Goal: Check status: Check status

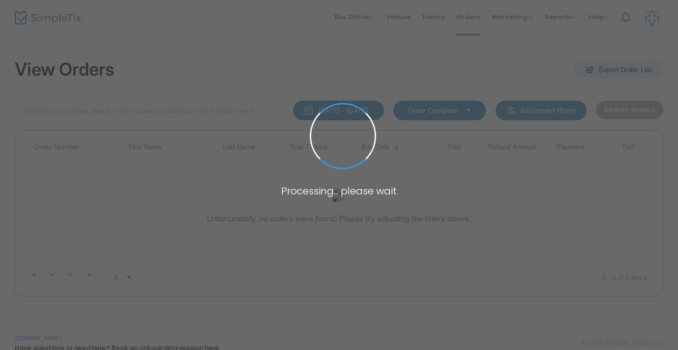
type input "markham"
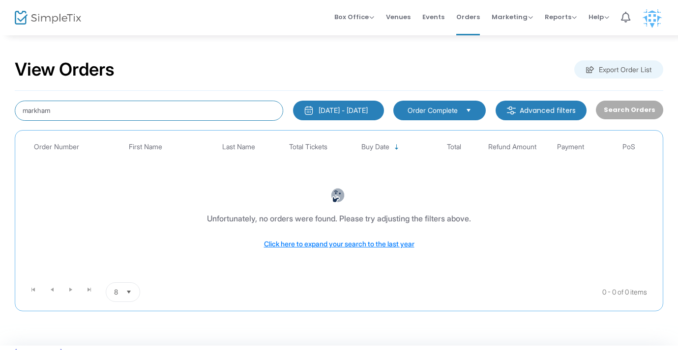
click at [115, 107] on input "markham" at bounding box center [149, 111] width 268 height 20
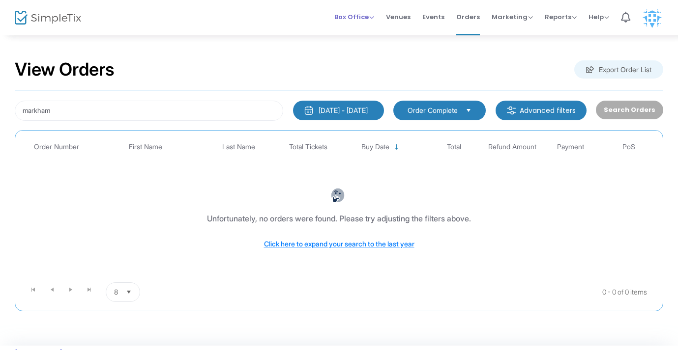
click at [374, 18] on span "Box Office" at bounding box center [354, 16] width 40 height 9
click at [373, 17] on span "Box Office" at bounding box center [354, 16] width 40 height 9
